Goal: Task Accomplishment & Management: Manage account settings

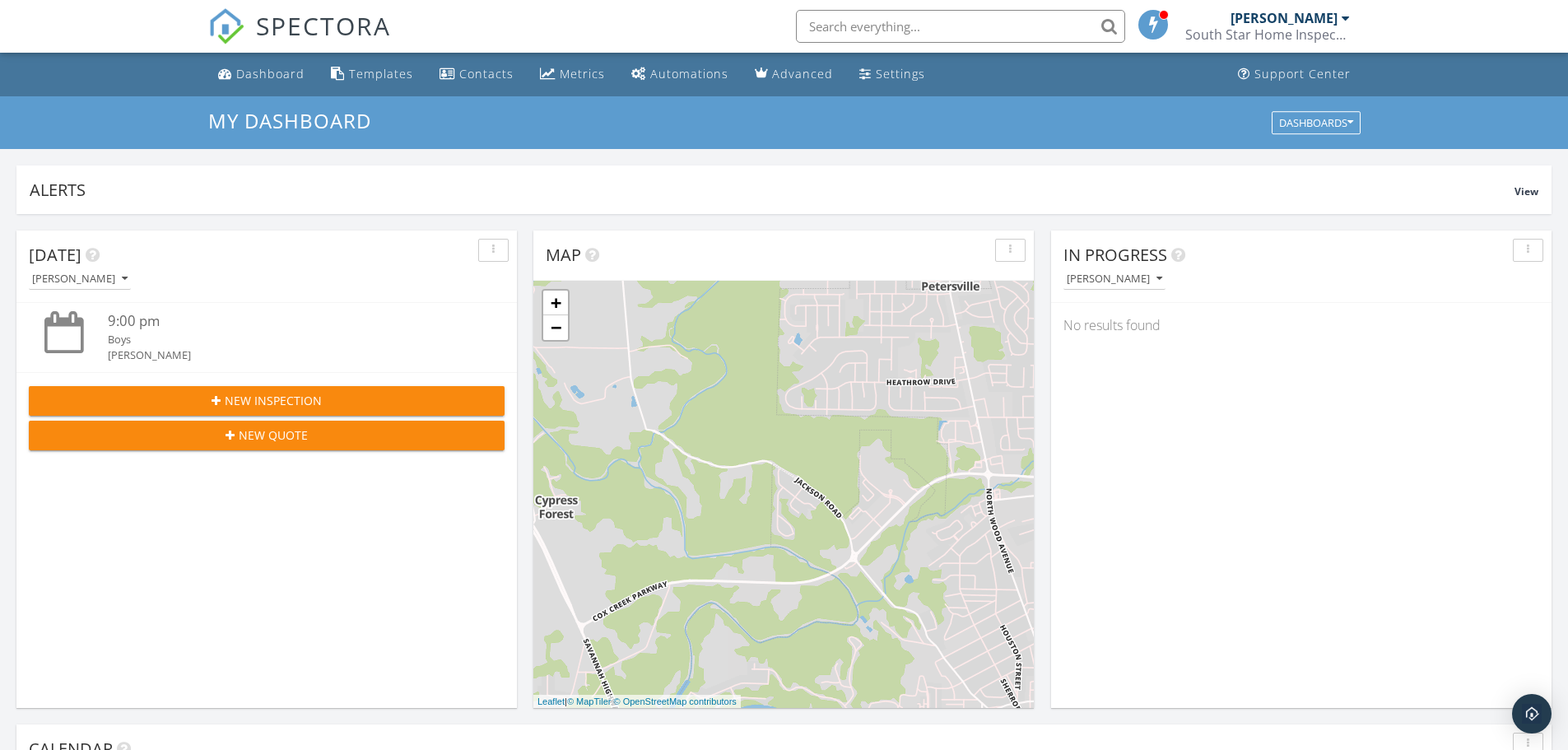
scroll to position [1524, 1594]
drag, startPoint x: 933, startPoint y: 175, endPoint x: 908, endPoint y: 179, distance: 25.3
click at [931, 175] on div "Alerts View" at bounding box center [784, 189] width 1536 height 48
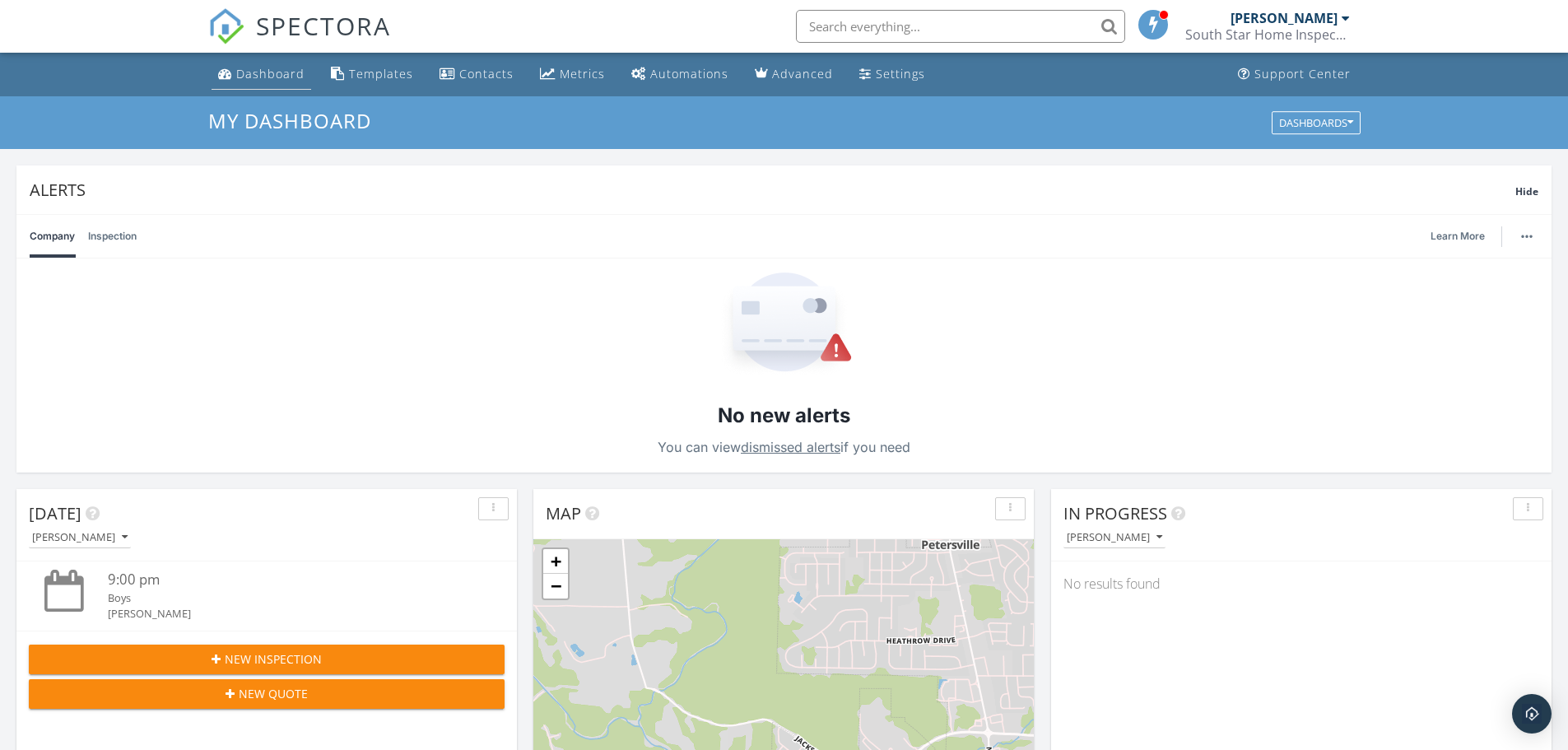
click at [263, 76] on div "Dashboard" at bounding box center [270, 74] width 68 height 16
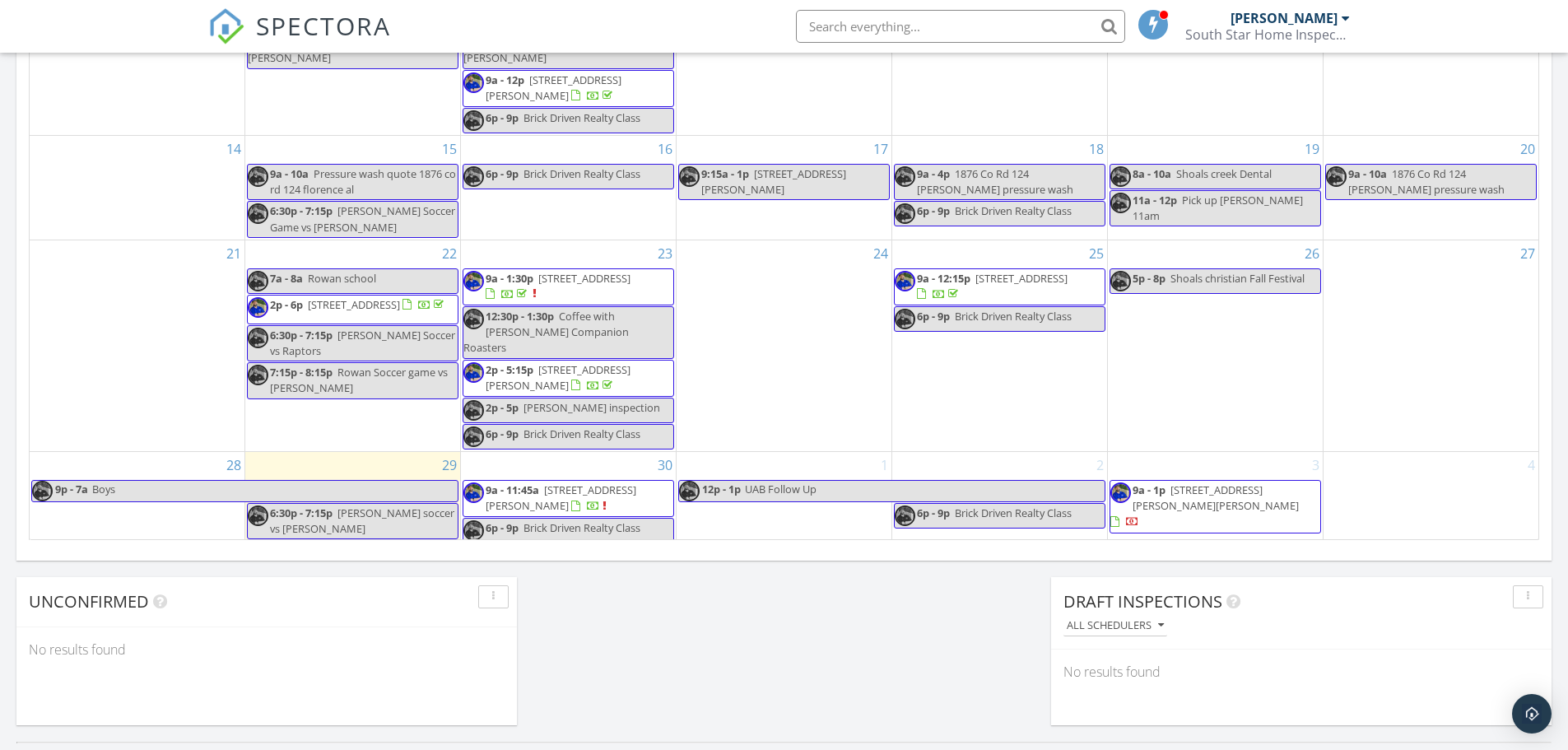
scroll to position [988, 0]
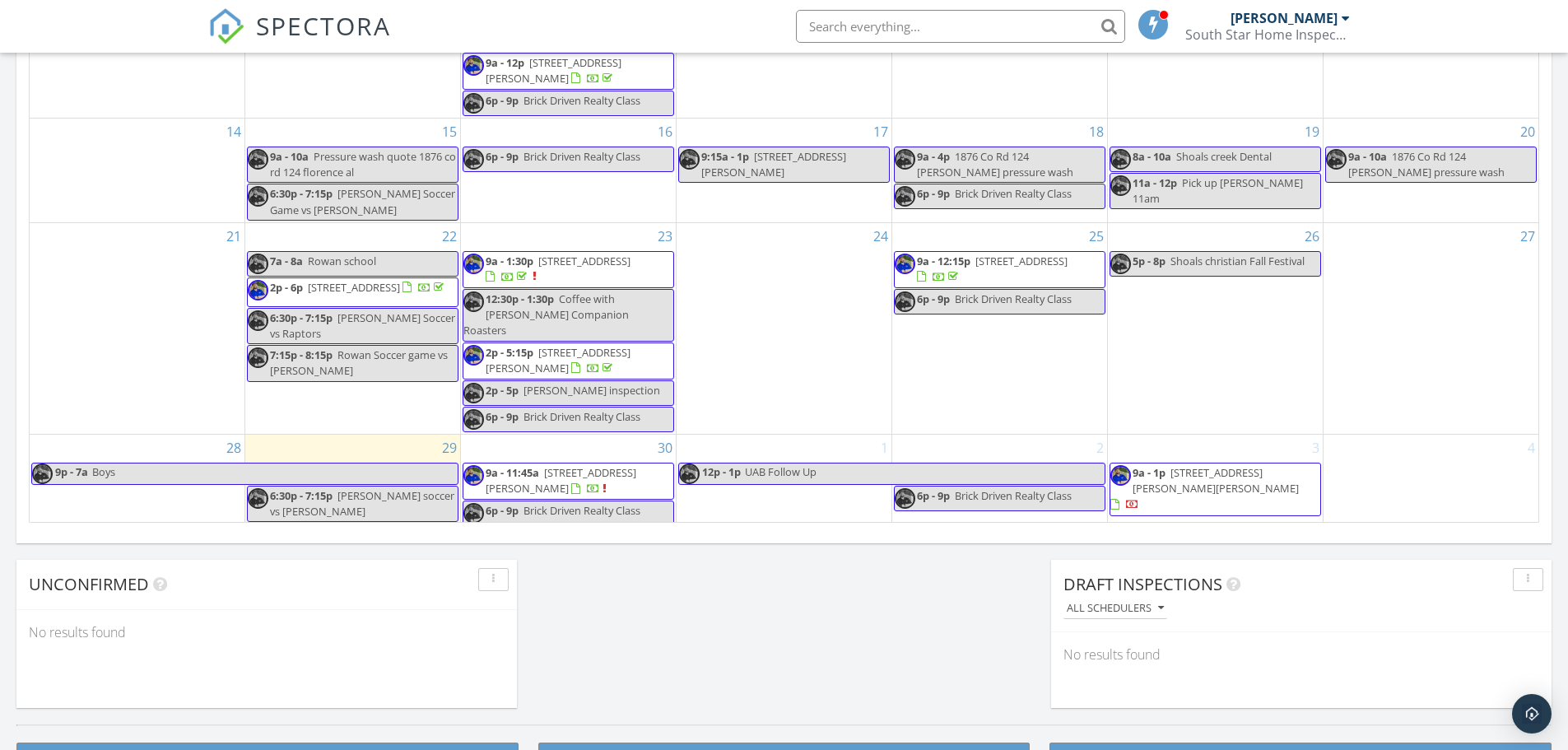
click at [603, 465] on span "732 Murray Dr, Columbia 38401" at bounding box center [561, 480] width 151 height 30
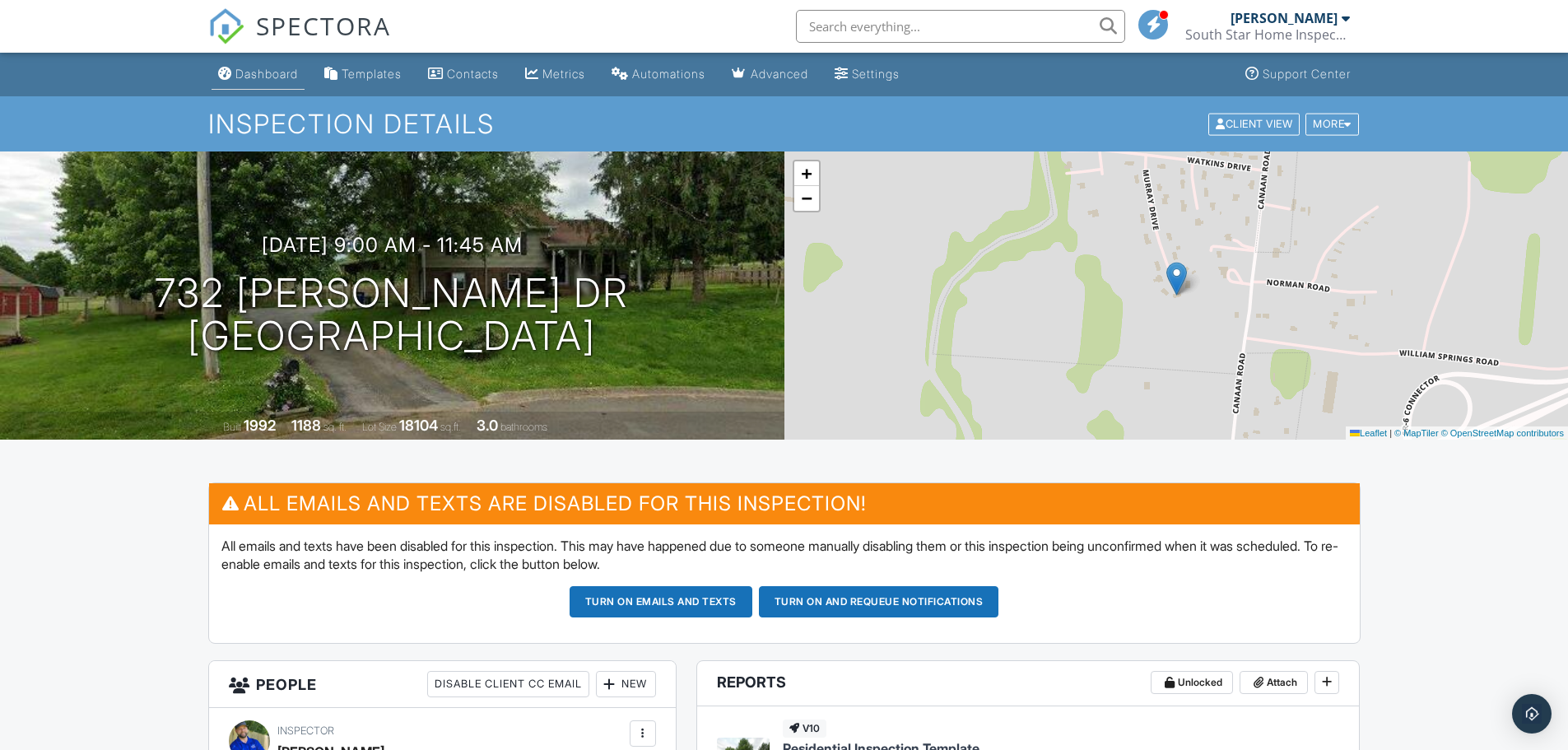
click at [256, 88] on link "Dashboard" at bounding box center [258, 75] width 93 height 30
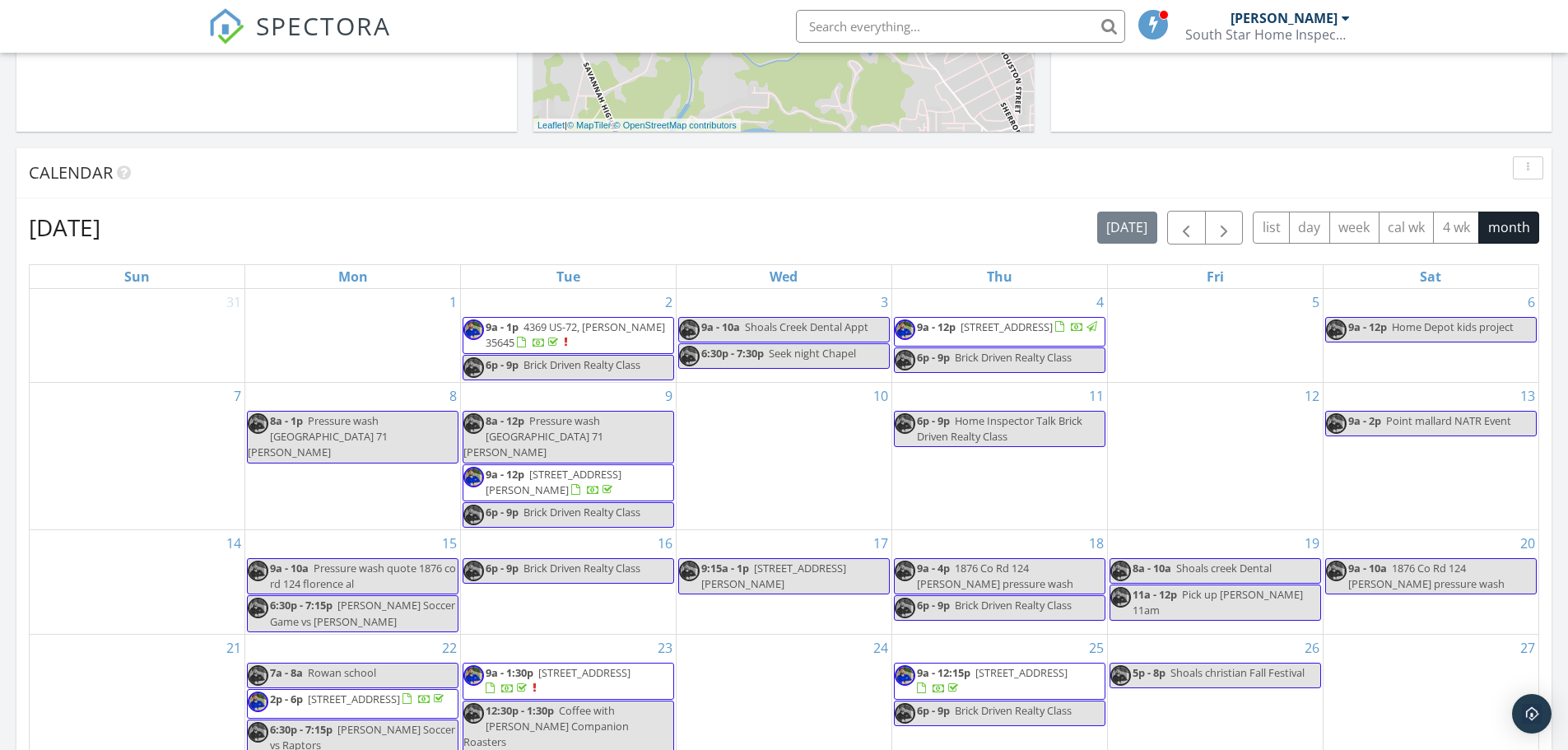
scroll to position [1070, 0]
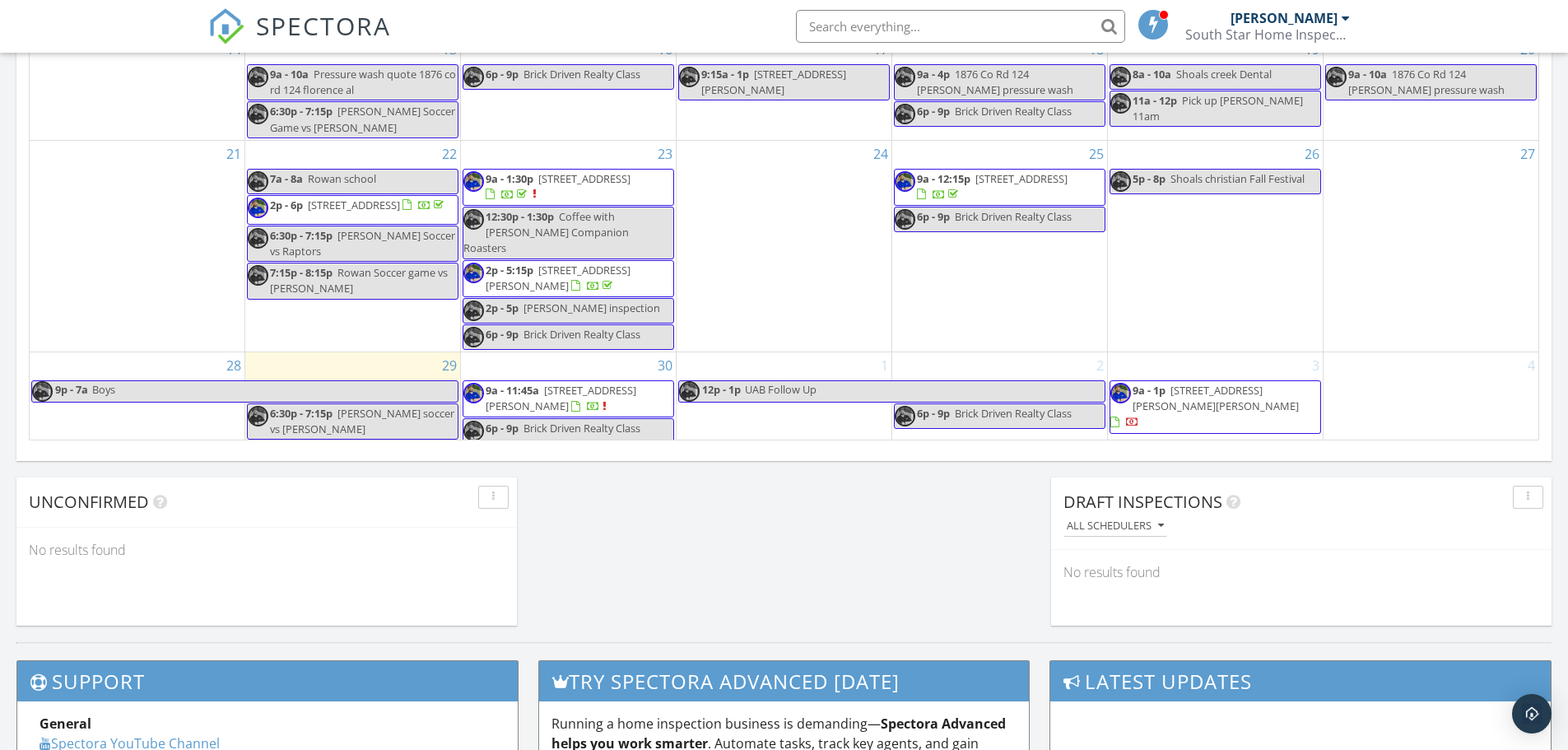
click at [1171, 390] on span "[STREET_ADDRESS][PERSON_NAME][PERSON_NAME]" at bounding box center [1216, 398] width 166 height 30
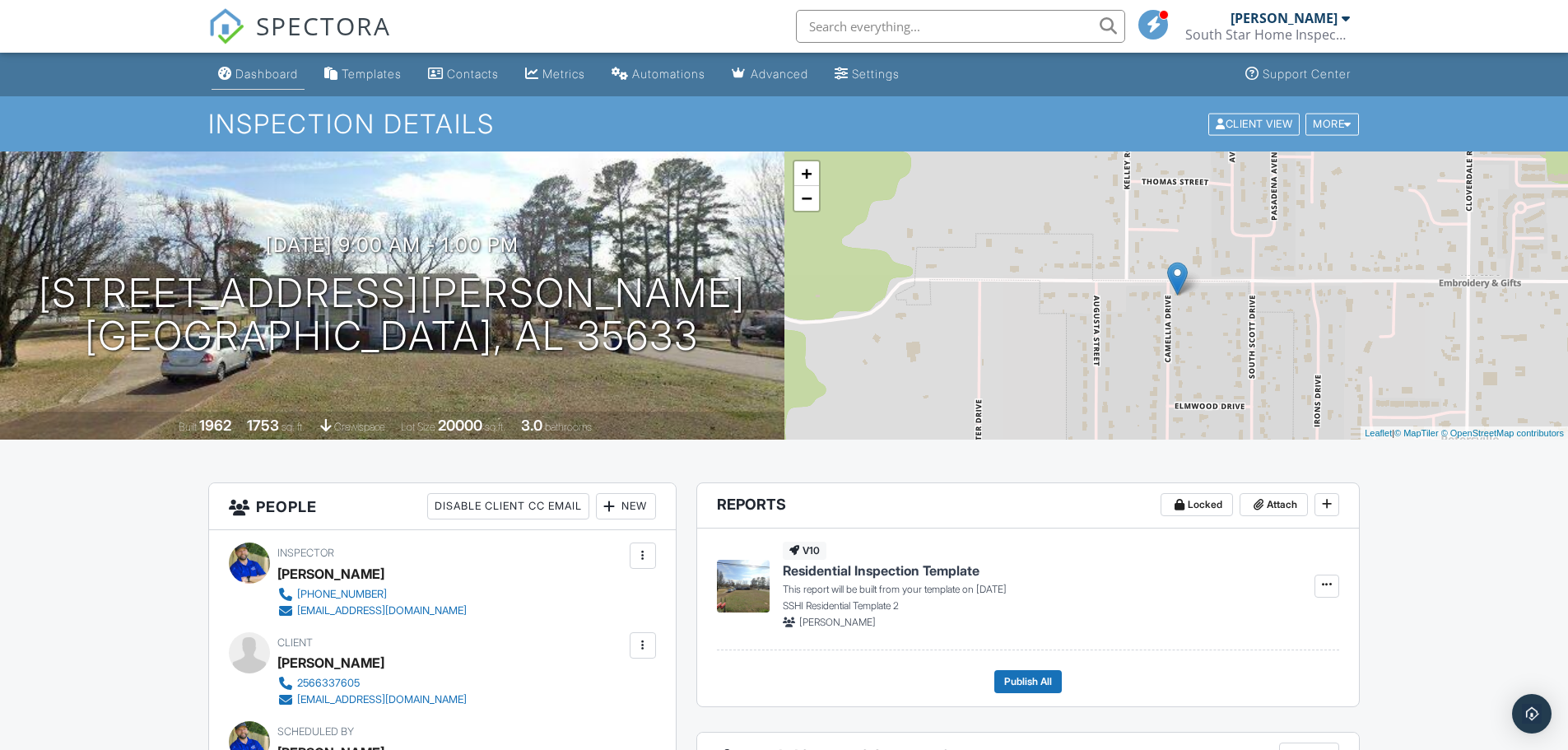
click at [252, 75] on div "Dashboard" at bounding box center [266, 74] width 62 height 14
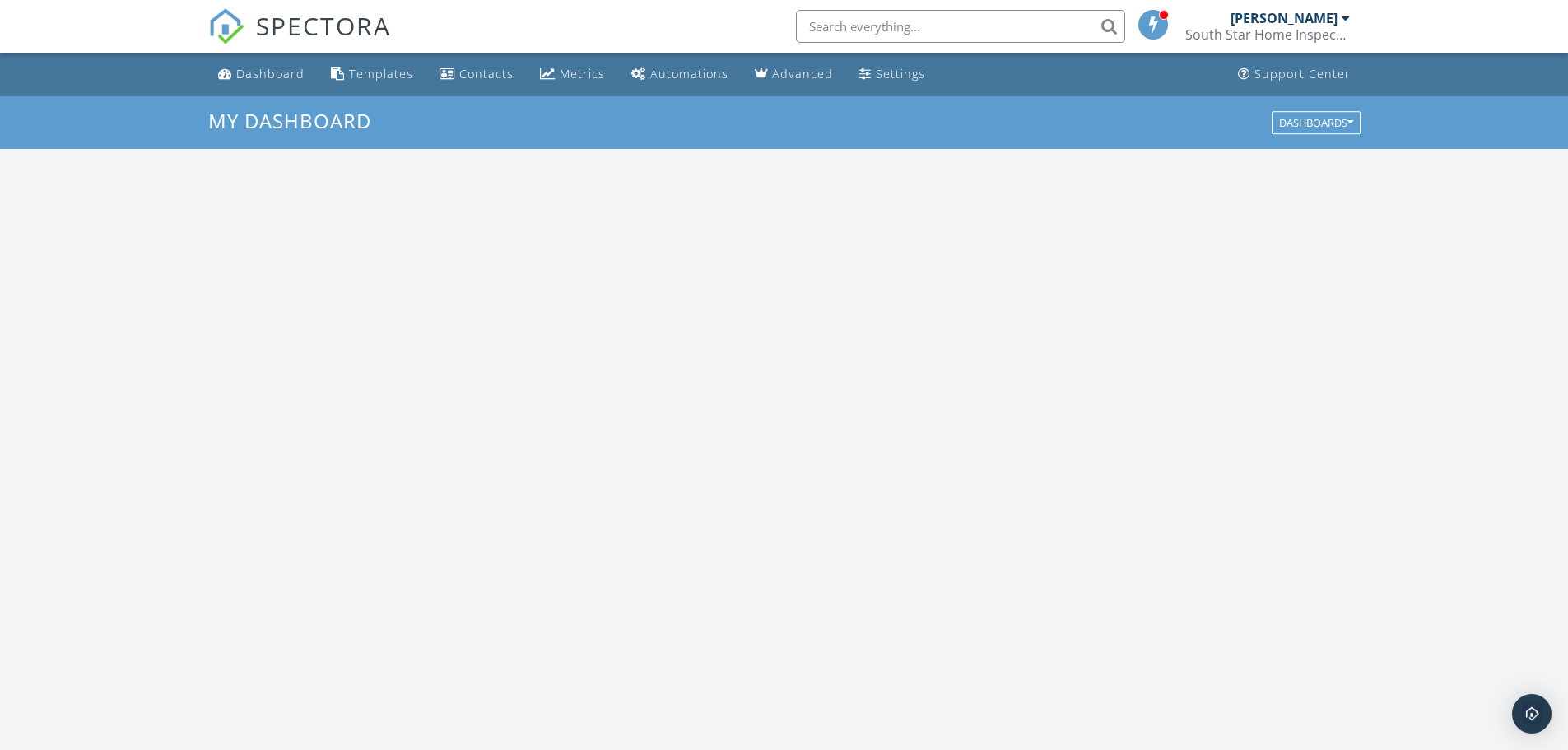
scroll to position [1524, 1594]
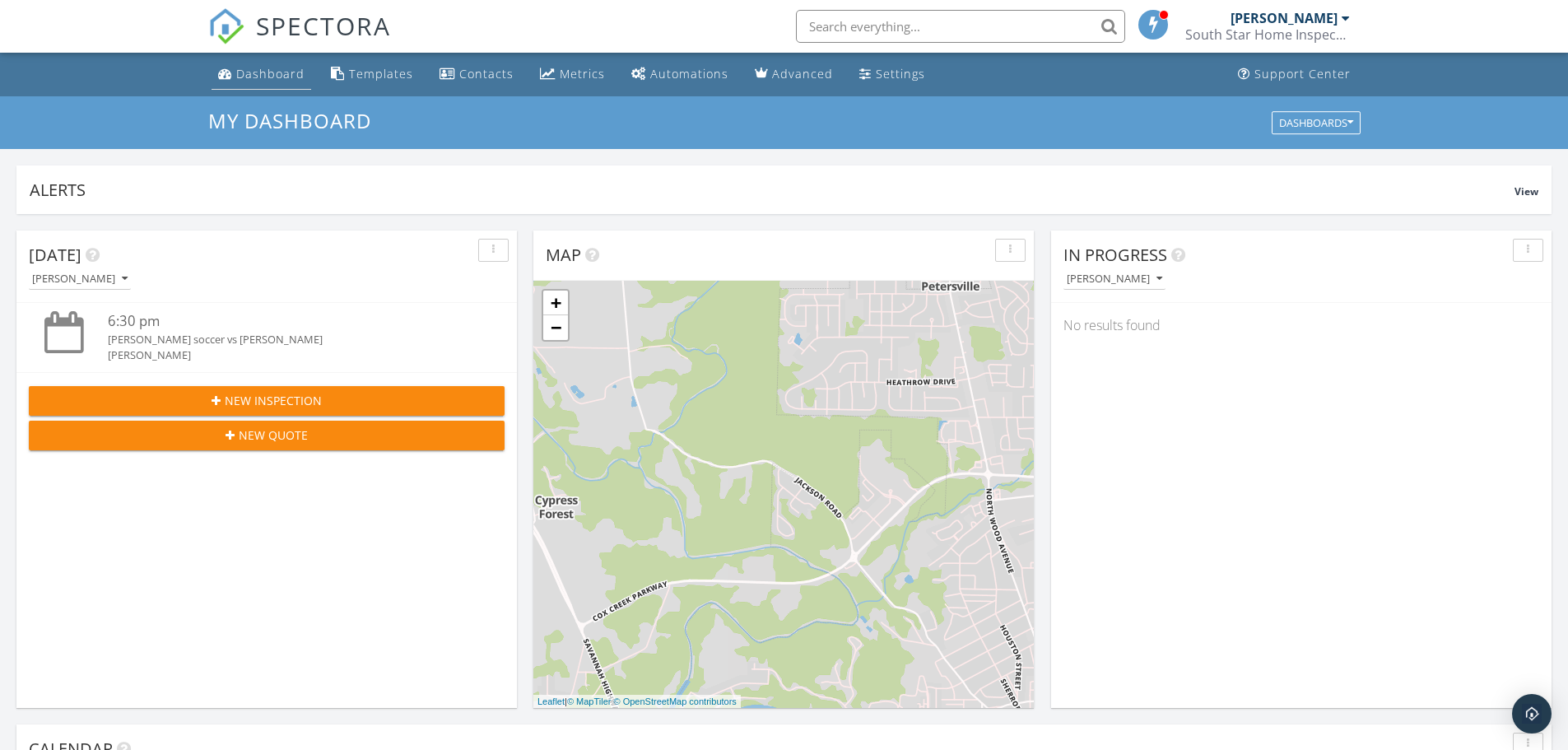
click at [249, 69] on div "Dashboard" at bounding box center [270, 74] width 68 height 16
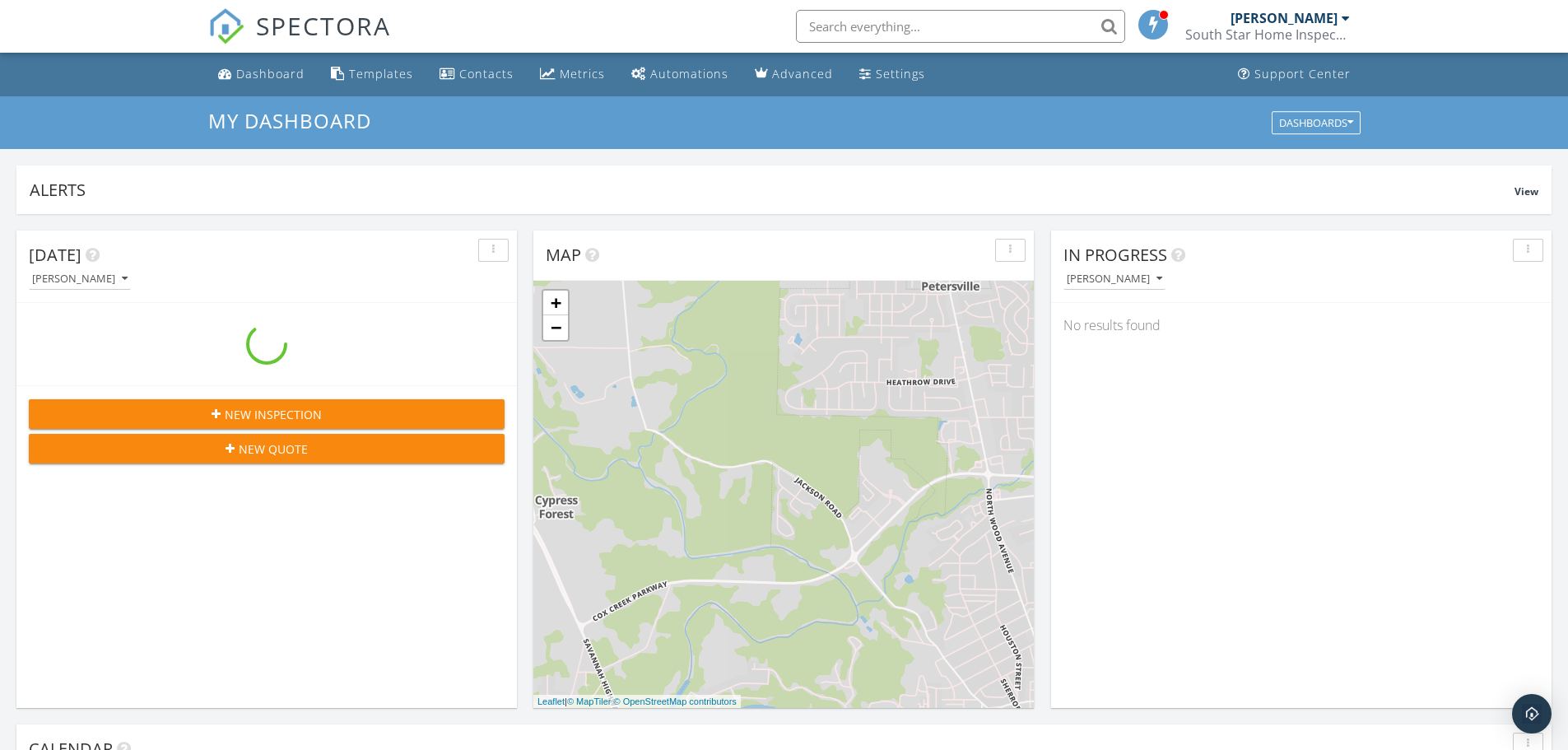
scroll to position [1524, 1594]
